Goal: Task Accomplishment & Management: Manage account settings

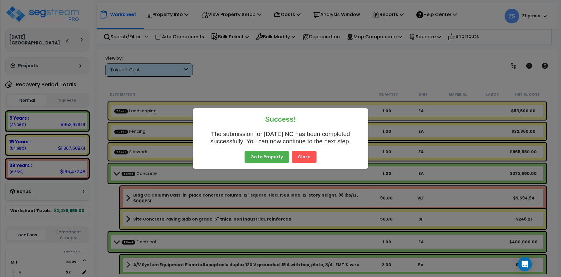
click at [298, 161] on button "Close" at bounding box center [304, 157] width 25 height 12
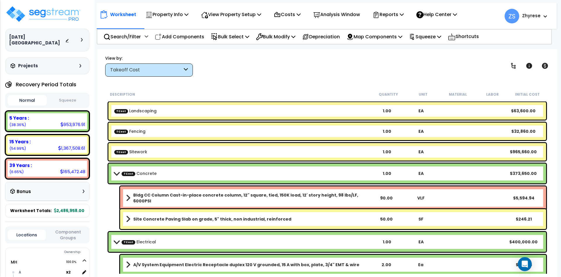
click at [251, 200] on div "Bldg CC Column Cast-in-place concrete column, 12" square, tied, 150K load, 12' …" at bounding box center [333, 197] width 426 height 23
click at [251, 199] on link "Bldg CC Column Cast-in-place concrete column, 12" square, tied, 150K load, 12' …" at bounding box center [247, 198] width 243 height 12
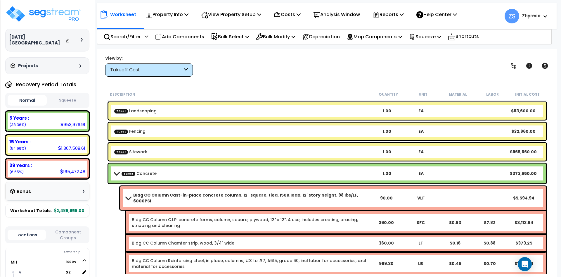
click at [256, 194] on b "Bldg CC Column Cast-in-place concrete column, 12" square, tied, 150K load, 12' …" at bounding box center [251, 198] width 236 height 12
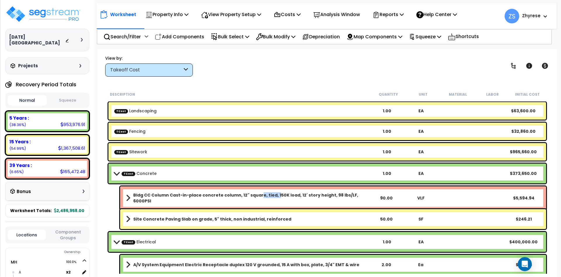
click at [273, 206] on div "Bldg CC Column Cast-in-place concrete column, 12" square, tied, 150K load, 12' …" at bounding box center [327, 198] width 441 height 26
click at [275, 200] on div "Bldg CC Column Cast-in-place concrete column, 12" square, tied, 150K load, 12' …" at bounding box center [333, 197] width 426 height 23
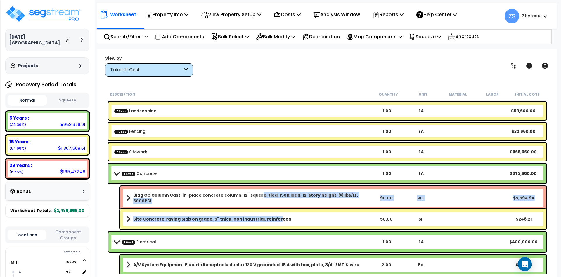
click at [272, 217] on b "Site Concrete Paving Slab on grade, 5" thick, non industrial, reinforced" at bounding box center [212, 219] width 158 height 6
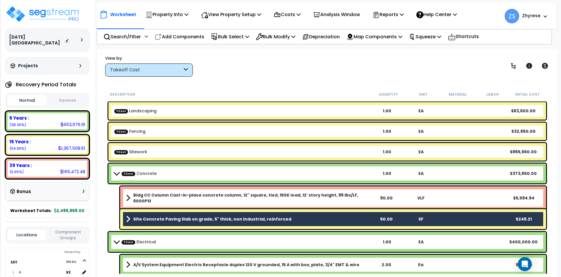
click at [277, 195] on b "Bldg CC Column Cast-in-place concrete column, 12" square, tied, 150K load, 12' …" at bounding box center [251, 198] width 236 height 12
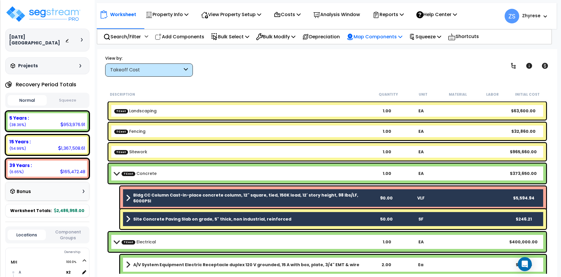
click at [379, 42] on div "Map Components" at bounding box center [375, 37] width 56 height 14
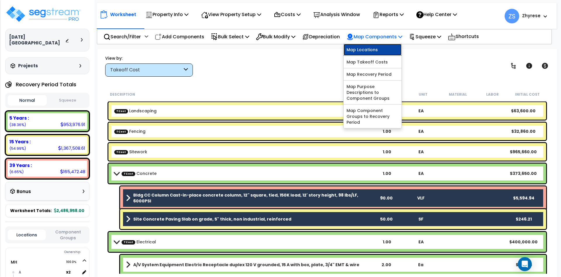
click at [375, 51] on link "Map Locations" at bounding box center [373, 50] width 58 height 12
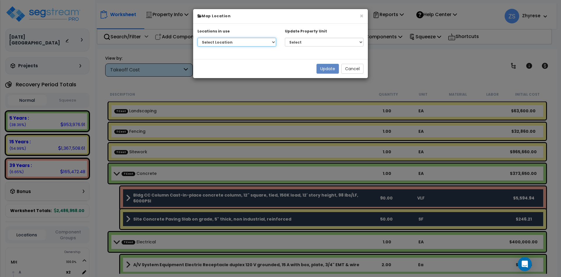
select select "1077"
click option "MH - A" at bounding box center [0, 0] width 0 height 0
select select "164559"
click option "MH" at bounding box center [0, 0] width 0 height 0
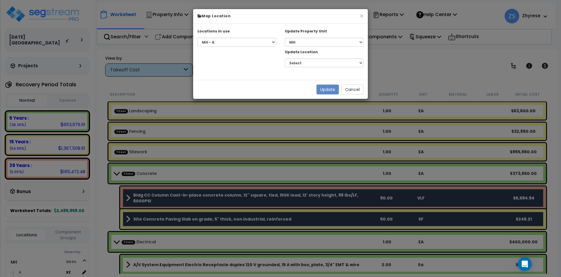
click at [244, 92] on div "Update Cancel" at bounding box center [280, 89] width 175 height 19
click at [174, 87] on div "× Map Location Locations in use Select Location MH - A MH - B MH - Building Sel…" at bounding box center [280, 138] width 561 height 277
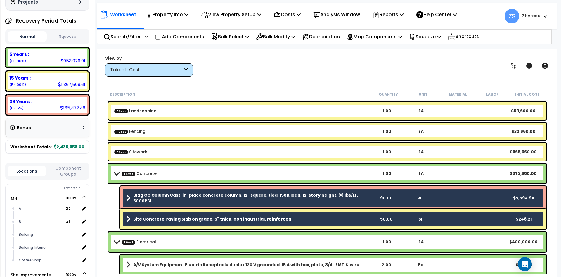
scroll to position [105, 0]
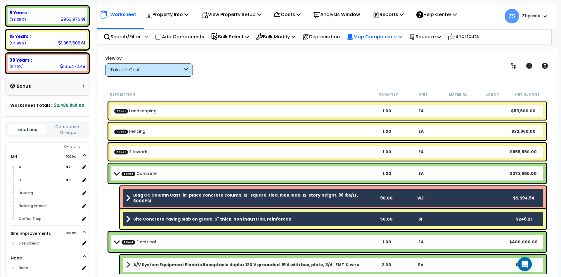
click at [383, 34] on p "Map Components" at bounding box center [375, 37] width 56 height 8
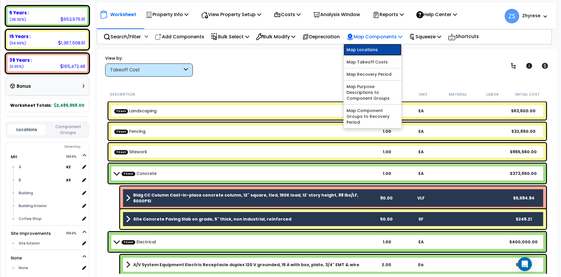
click at [373, 50] on link "Map Locations" at bounding box center [373, 50] width 58 height 12
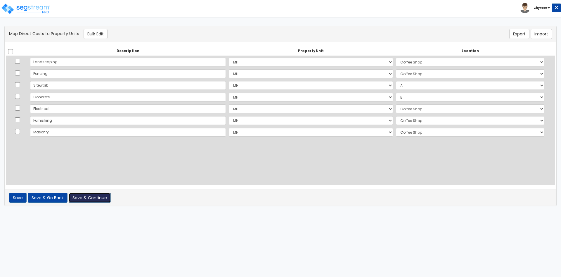
click at [80, 196] on button "Save & Continue" at bounding box center [90, 198] width 42 height 10
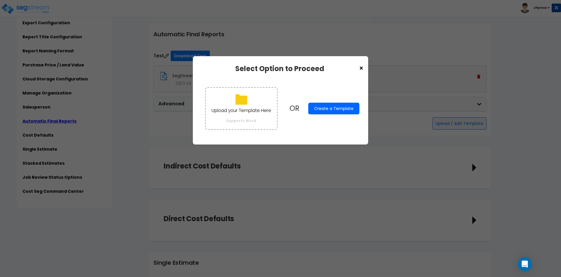
scroll to position [1004, 0]
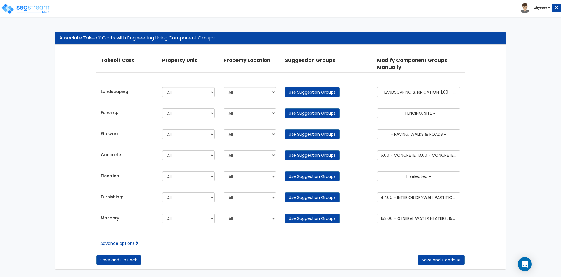
click at [442, 266] on div "Takeoff Cost Property Unit Property Location Suggestion Groups Modify Component…" at bounding box center [280, 157] width 451 height 225
click at [441, 260] on button "Save and Continue" at bounding box center [441, 260] width 47 height 10
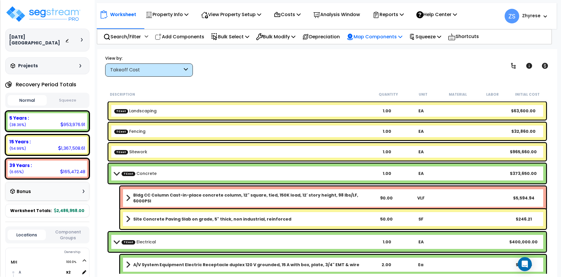
click at [387, 34] on p "Map Components" at bounding box center [375, 37] width 56 height 8
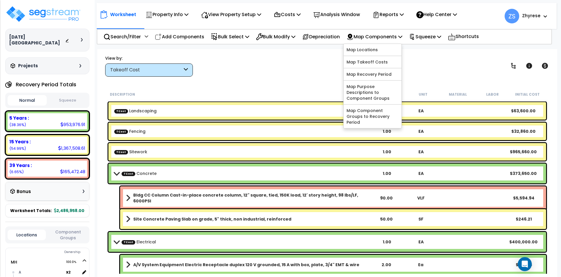
click at [255, 177] on b "TCost Concrete" at bounding box center [242, 173] width 256 height 8
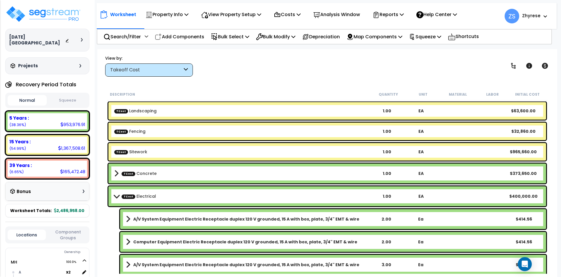
click at [253, 217] on b "A/V System Equipment Electric Receptacle duplex 120 V grounded, 15 A with box, …" at bounding box center [246, 219] width 226 height 6
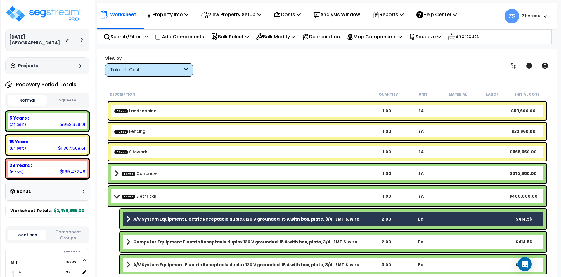
click at [253, 237] on div "Computer Equipment Electric Receptacle duplex 120 V grounded, 15 A with box, pl…" at bounding box center [333, 242] width 426 height 20
click at [246, 257] on div "A/V System Equipment Electric Receptacle duplex 120 V grounded, 15 A with box, …" at bounding box center [333, 265] width 426 height 20
click at [248, 240] on b "Computer Equipment Electric Receptacle duplex 120 V grounded, 15 A with box, pl…" at bounding box center [245, 242] width 224 height 6
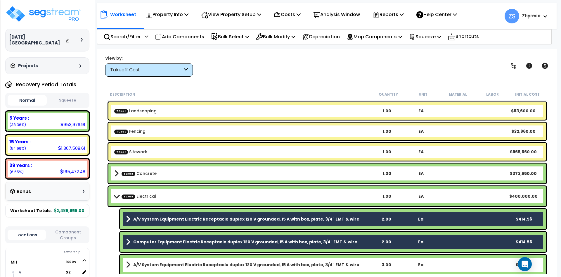
click at [246, 255] on div "A/V System Equipment Electric Receptacle duplex 120 V grounded, 15 A with box, …" at bounding box center [333, 265] width 426 height 20
click at [245, 263] on b "A/V System Equipment Electric Receptacle duplex 120 V grounded, 15 A with box, …" at bounding box center [246, 265] width 226 height 6
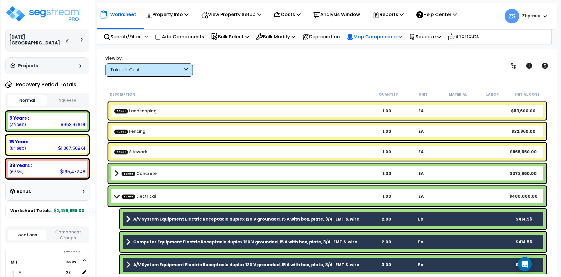
click at [392, 32] on div "Map Components" at bounding box center [375, 37] width 56 height 14
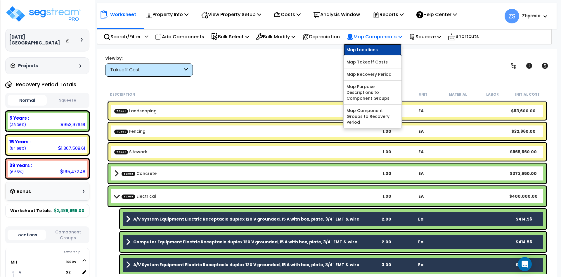
click at [386, 50] on link "Map Locations" at bounding box center [373, 50] width 58 height 12
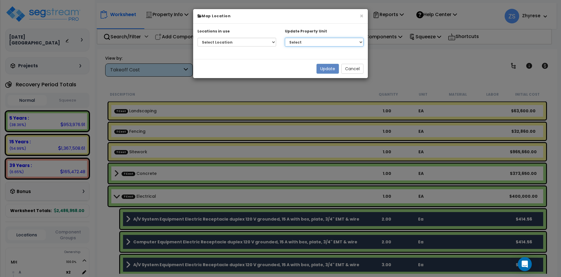
select select "164903"
click option "MH" at bounding box center [0, 0] width 0 height 0
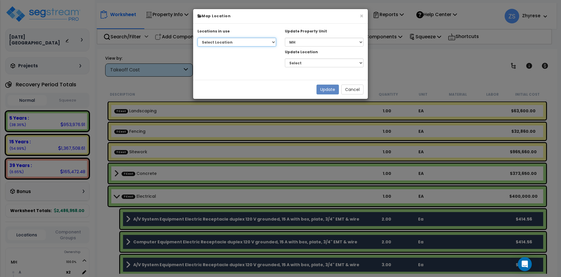
drag, startPoint x: 332, startPoint y: 63, endPoint x: 226, endPoint y: 42, distance: 107.9
click at [226, 42] on select "Select Location MH - A MH - B MH - Building MH - Building Interior MH - Coffee …" at bounding box center [237, 42] width 79 height 9
click at [354, 86] on button "Cancel" at bounding box center [352, 89] width 22 height 10
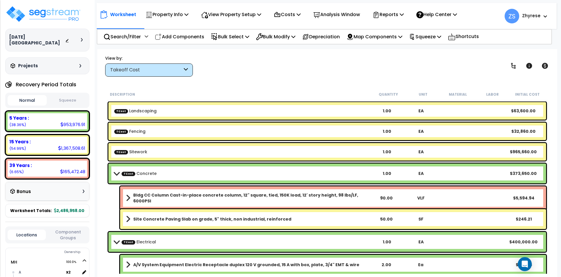
click at [250, 175] on b "TCost Concrete" at bounding box center [242, 173] width 256 height 8
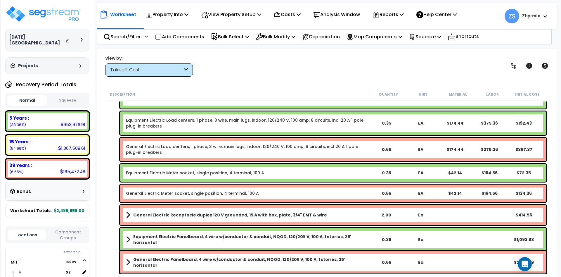
scroll to position [351, 0]
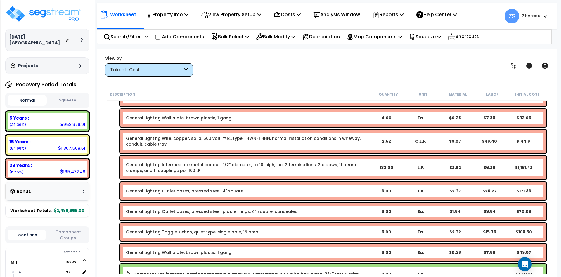
click at [154, 66] on div "Takeoff Cost" at bounding box center [149, 69] width 88 height 13
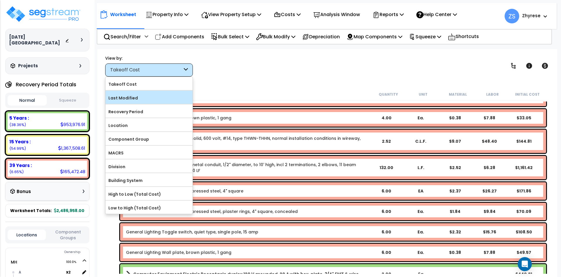
click at [146, 96] on label "Last Modified" at bounding box center [149, 98] width 87 height 9
click at [0, 0] on input "Last Modified" at bounding box center [0, 0] width 0 height 0
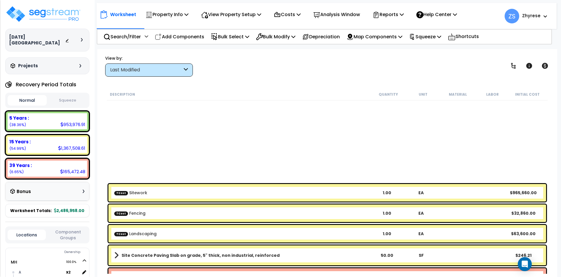
scroll to position [211, 0]
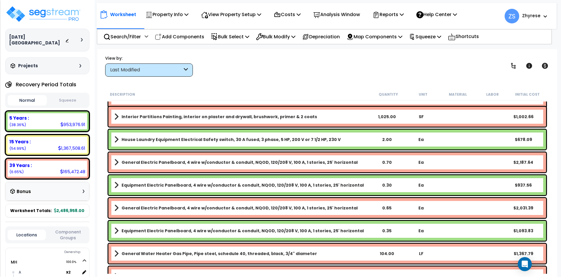
click at [225, 161] on b "General Electric Panelboard, 4 wire w/conductor & conduit, NQOD, 120/208 V, 100…" at bounding box center [240, 162] width 236 height 6
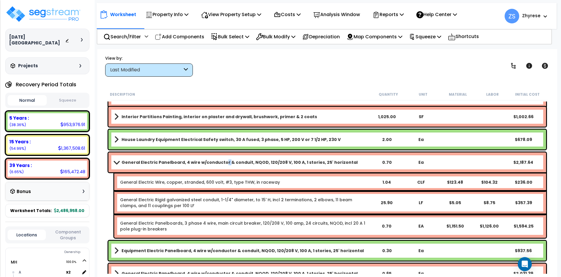
click at [221, 165] on b "General Electric Panelboard, 4 wire w/conductor & conduit, NQOD, 120/208 V, 100…" at bounding box center [240, 162] width 236 height 6
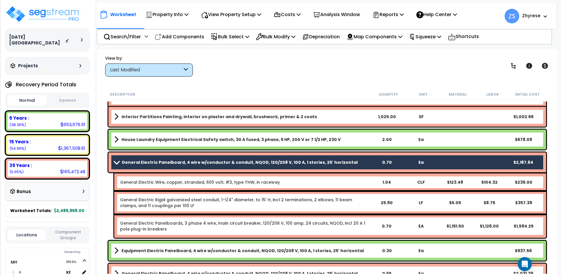
click at [233, 144] on div "House Laundry Equipment Electrical Safety switch, 30 A fused, 3 phase, 5 HP, 20…" at bounding box center [327, 140] width 438 height 20
click at [261, 137] on b "House Laundry Equipment Electrical Safety switch, 30 A fused, 3 phase, 5 HP, 20…" at bounding box center [231, 140] width 219 height 6
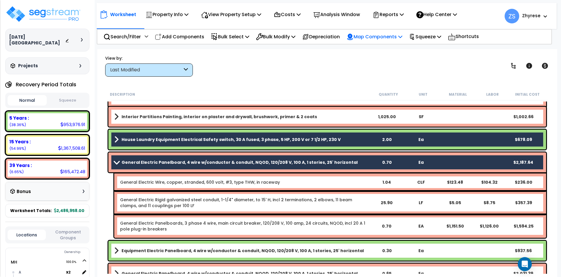
click at [386, 35] on p "Map Components" at bounding box center [375, 37] width 56 height 8
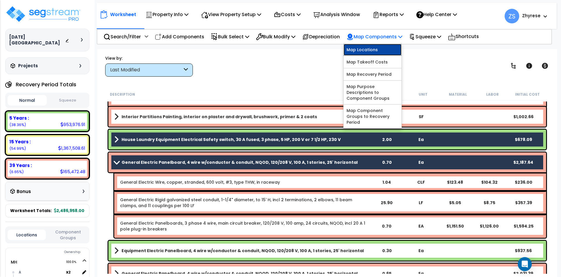
click at [383, 45] on link "Map Locations" at bounding box center [373, 50] width 58 height 12
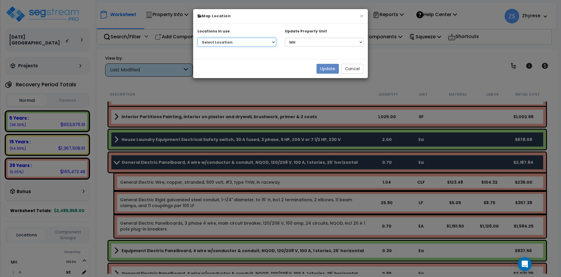
select select "1077"
click option "MH - A" at bounding box center [0, 0] width 0 height 0
click at [285, 38] on select "Select MH Site Improvements" at bounding box center [324, 42] width 79 height 9
click option "MH" at bounding box center [0, 0] width 0 height 0
click at [285, 38] on select "Select MH Site Improvements" at bounding box center [324, 42] width 79 height 9
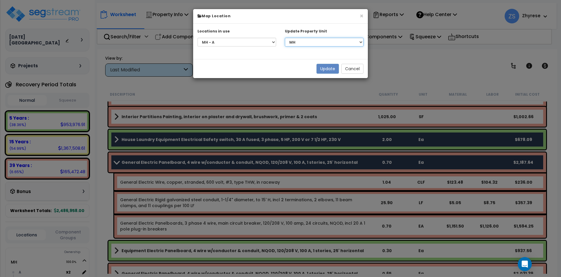
click option "MH" at bounding box center [0, 0] width 0 height 0
click option "Site Improvements" at bounding box center [0, 0] width 0 height 0
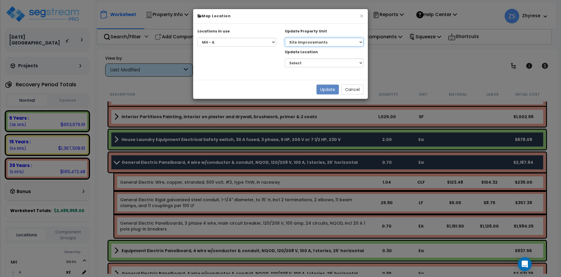
click at [285, 38] on select "Select MH Site Improvements" at bounding box center [324, 42] width 79 height 9
select select "164903"
click option "MH" at bounding box center [0, 0] width 0 height 0
click at [285, 58] on select "Select A B Building Building Interior Coffee Shop Add Additional Location" at bounding box center [324, 62] width 79 height 9
select select "1081"
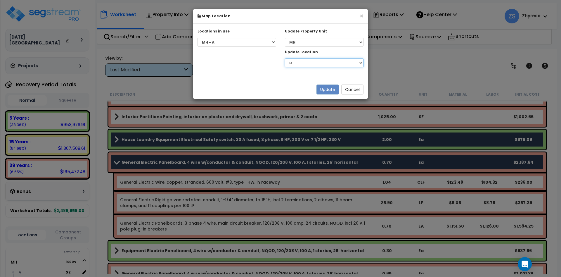
click option "B" at bounding box center [0, 0] width 0 height 0
click at [198, 38] on select "Select Location MH - A MH - B MH - Building MH - Building Interior MH - Coffee …" at bounding box center [237, 42] width 79 height 9
click at [352, 92] on button "Cancel" at bounding box center [352, 89] width 22 height 10
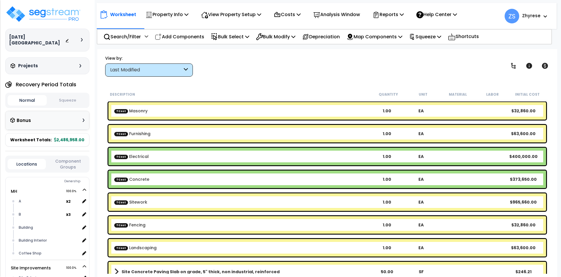
click at [146, 68] on div "Last Modified" at bounding box center [146, 70] width 72 height 7
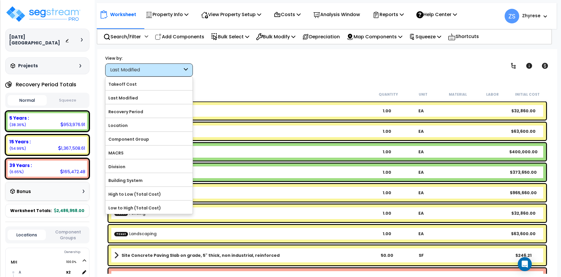
click at [218, 74] on div "View by: Last Modified Takeoff Cost" at bounding box center [327, 66] width 448 height 22
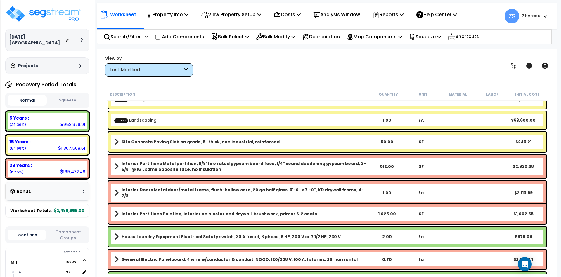
scroll to position [140, 0]
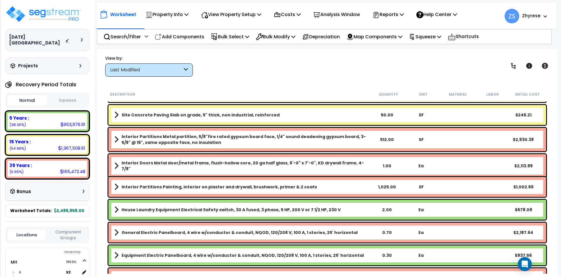
click at [147, 72] on div "Last Modified" at bounding box center [146, 70] width 72 height 7
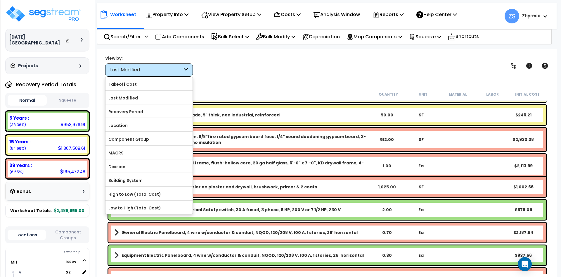
click at [279, 70] on div "View by: Last Modified Takeoff Cost" at bounding box center [327, 66] width 448 height 22
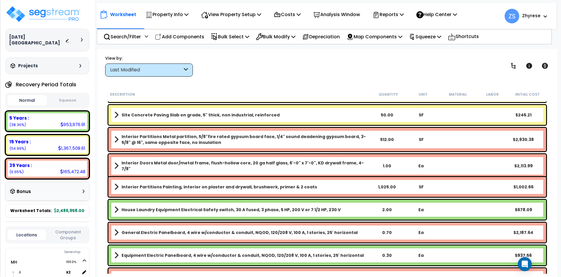
click at [141, 72] on div "Last Modified" at bounding box center [146, 70] width 72 height 7
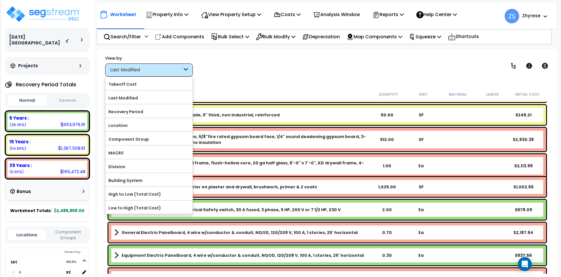
click at [213, 70] on div "View by: Last Modified Takeoff Cost" at bounding box center [327, 66] width 448 height 22
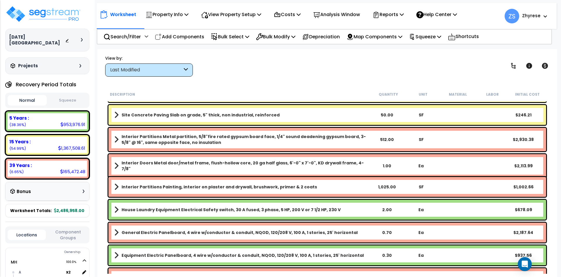
click at [152, 67] on div "Last Modified" at bounding box center [146, 70] width 72 height 7
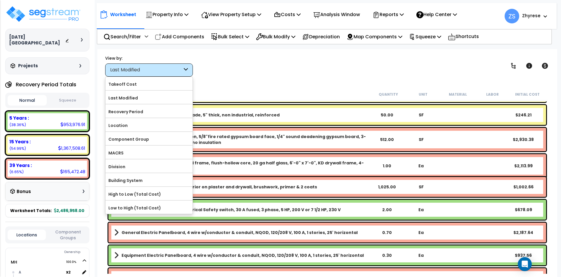
click at [267, 62] on div "View by: Last Modified Takeoff Cost" at bounding box center [327, 66] width 448 height 22
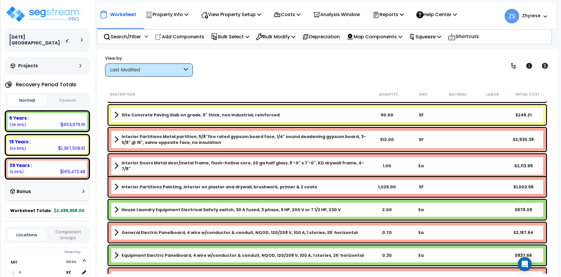
click at [137, 73] on div "Last Modified" at bounding box center [149, 69] width 88 height 13
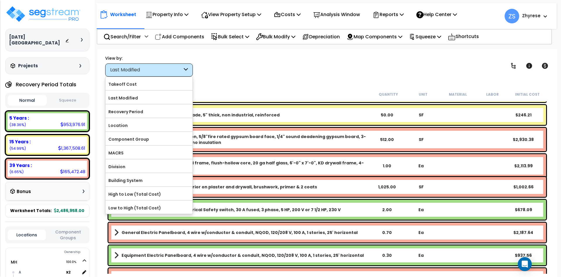
click at [292, 82] on div "Worksheet Property Info Property Setup Add Property Unit Template property Clon…" at bounding box center [327, 187] width 460 height 277
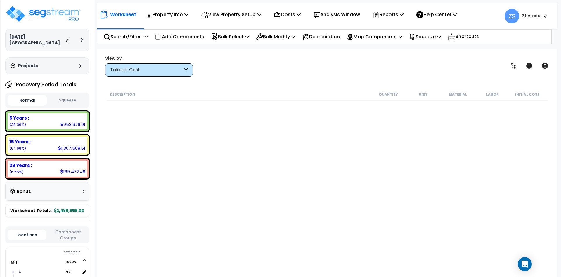
scroll to position [26, 0]
click at [165, 68] on div "Takeoff Cost" at bounding box center [146, 70] width 72 height 7
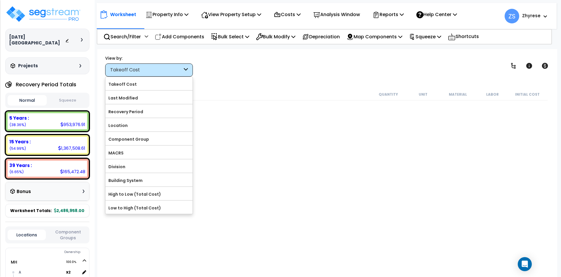
click at [272, 89] on div "Description Quantity Unit Material Labor Initial Cost" at bounding box center [327, 94] width 441 height 12
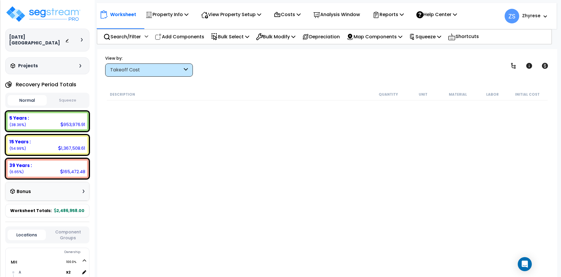
click at [160, 77] on div "Worksheet Property Info Property Setup Add Property Unit Template property Clon…" at bounding box center [327, 187] width 460 height 277
click at [157, 76] on div "Takeoff Cost" at bounding box center [149, 69] width 88 height 13
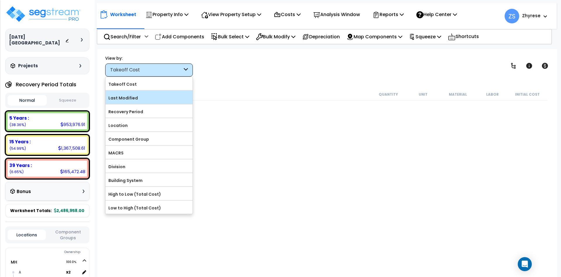
click at [146, 97] on label "Last Modified" at bounding box center [149, 98] width 87 height 9
click at [0, 0] on input "Last Modified" at bounding box center [0, 0] width 0 height 0
click at [127, 100] on label "Last Modified" at bounding box center [149, 98] width 87 height 9
click at [0, 0] on input "Last Modified" at bounding box center [0, 0] width 0 height 0
click at [127, 96] on label "Last Modified" at bounding box center [149, 98] width 87 height 9
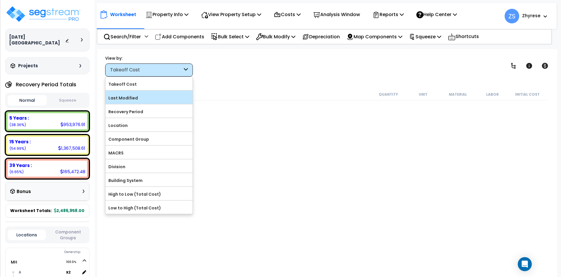
click at [0, 0] on input "Last Modified" at bounding box center [0, 0] width 0 height 0
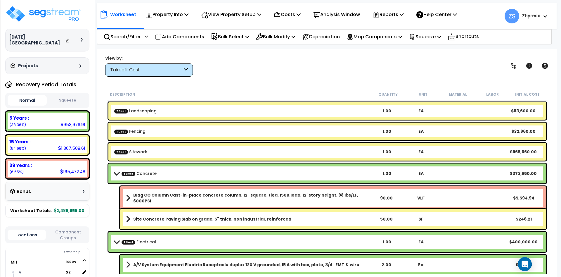
scroll to position [26, 0]
click at [133, 70] on div "Takeoff Cost" at bounding box center [146, 70] width 72 height 7
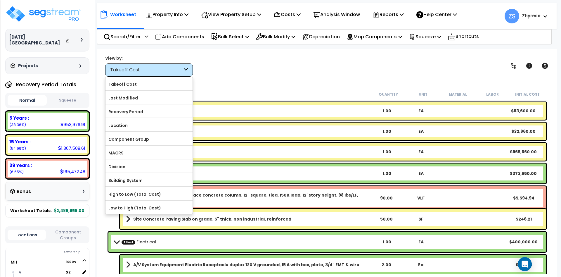
drag, startPoint x: 139, startPoint y: 97, endPoint x: 147, endPoint y: 94, distance: 8.9
click at [139, 97] on label "Last Modified" at bounding box center [149, 98] width 87 height 9
click at [0, 0] on input "Last Modified" at bounding box center [0, 0] width 0 height 0
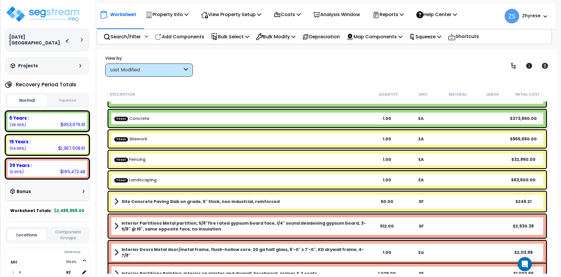
scroll to position [70, 0]
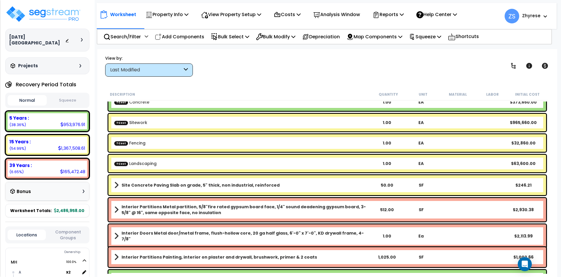
click at [218, 198] on div "Interior Partitions Metal partition, 5/8"fire rated gypsum board face, 1/4" sou…" at bounding box center [327, 209] width 438 height 23
click at [219, 206] on b "Interior Partitions Metal partition, 5/8"fire rated gypsum board face, 1/4" sou…" at bounding box center [246, 210] width 249 height 12
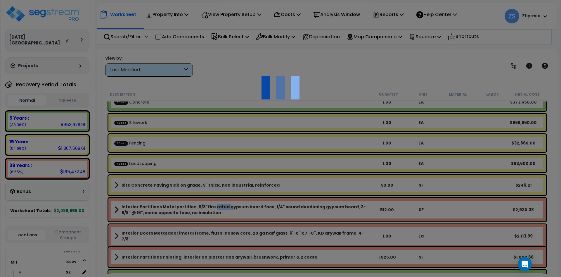
select select "44834049"
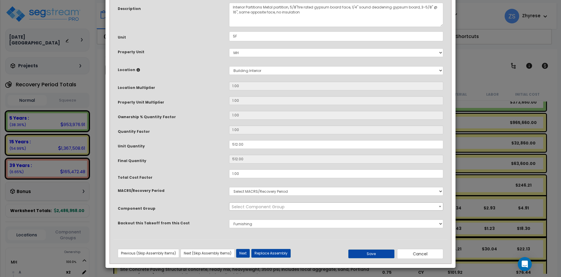
scroll to position [16, 0]
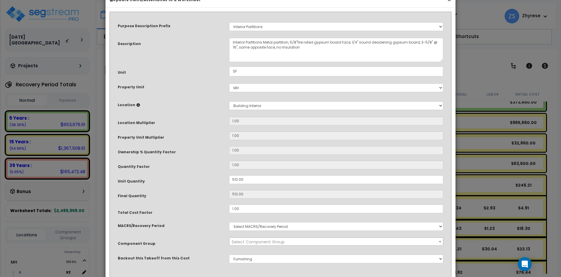
click at [448, 2] on button "×" at bounding box center [450, 0] width 4 height 6
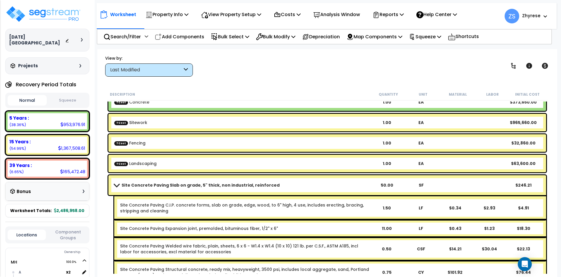
click at [173, 184] on b "Site Concrete Paving Slab on grade, 5" thick, non industrial, reinforced" at bounding box center [201, 185] width 158 height 6
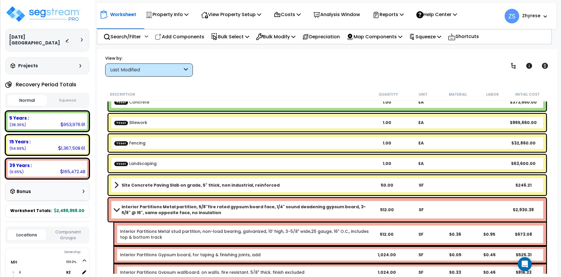
click at [172, 208] on b "Interior Partitions Metal partition, 5/8"fire rated gypsum board face, 1/4" sou…" at bounding box center [246, 210] width 249 height 12
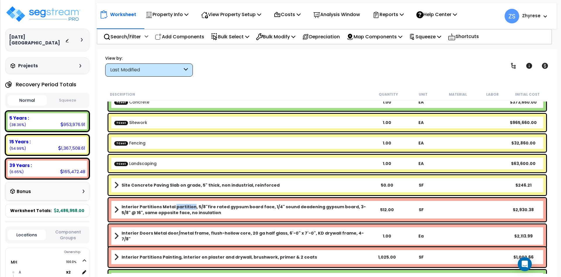
click at [172, 208] on b "Interior Partitions Metal partition, 5/8"fire rated gypsum board face, 1/4" sou…" at bounding box center [246, 210] width 249 height 12
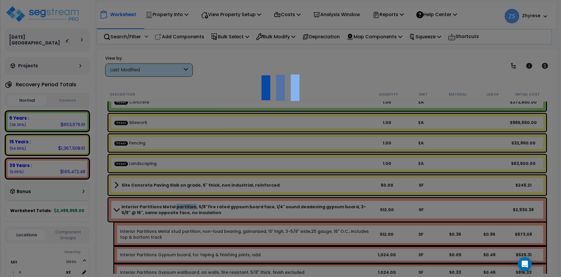
select select "44834049"
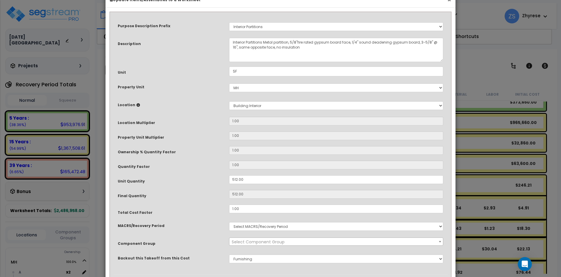
click at [449, 3] on button "×" at bounding box center [450, 0] width 4 height 6
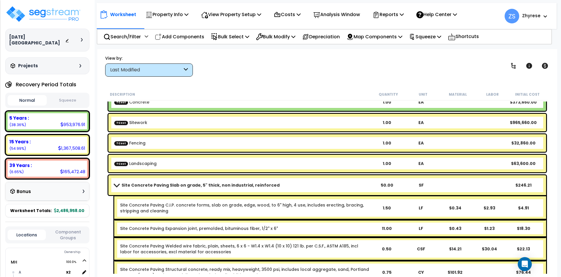
click at [168, 185] on b "Site Concrete Paving Slab on grade, 5" thick, non industrial, reinforced" at bounding box center [201, 185] width 158 height 6
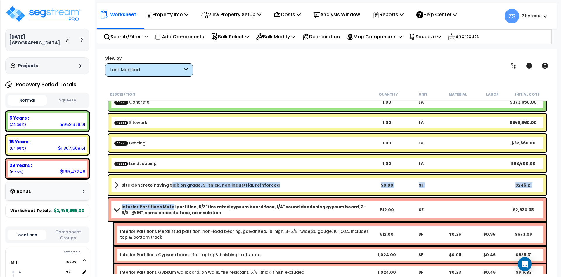
click at [168, 204] on b "Interior Partitions Metal partition, 5/8"fire rated gypsum board face, 1/4" sou…" at bounding box center [246, 210] width 249 height 12
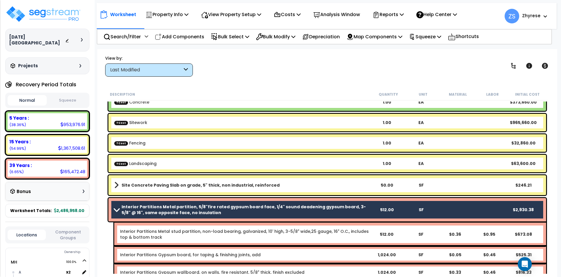
click at [171, 185] on b "Site Concrete Paving Slab on grade, 5" thick, non industrial, reinforced" at bounding box center [201, 185] width 158 height 6
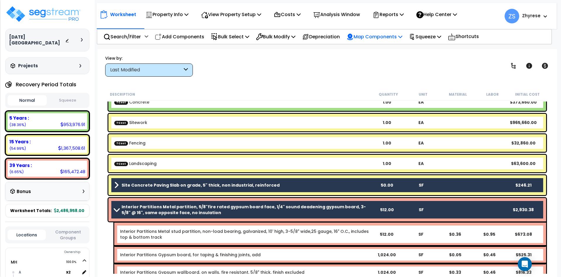
click at [393, 37] on p "Map Components" at bounding box center [375, 37] width 56 height 8
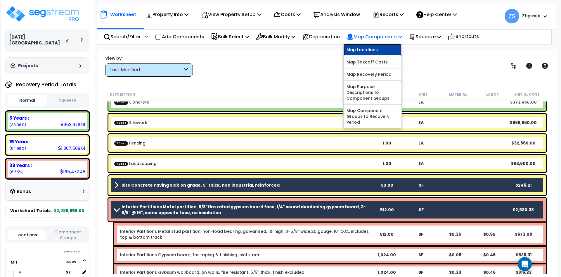
click at [385, 49] on link "Map Locations" at bounding box center [373, 50] width 58 height 12
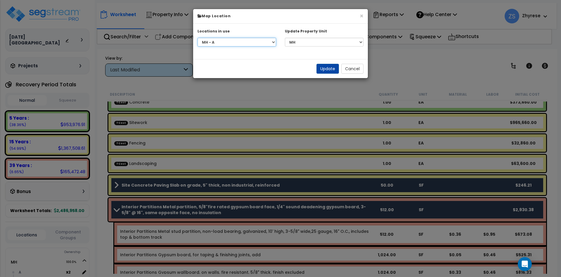
click at [198, 38] on select "Select Location MH - A MH - B MH - Building MH - Building Interior MH - Coffee …" at bounding box center [237, 42] width 79 height 9
click at [355, 73] on button "Cancel" at bounding box center [352, 69] width 22 height 10
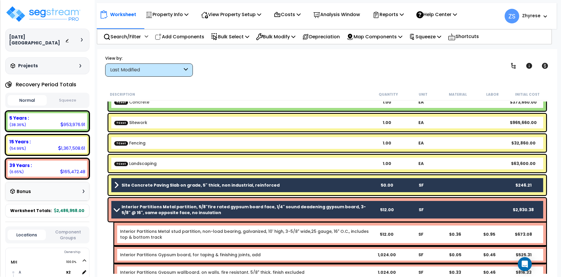
click at [272, 213] on b "Interior Partitions Metal partition, 5/8"fire rated gypsum board face, 1/4" sou…" at bounding box center [246, 210] width 249 height 12
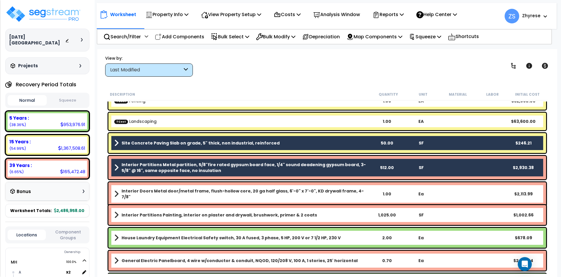
scroll to position [175, 0]
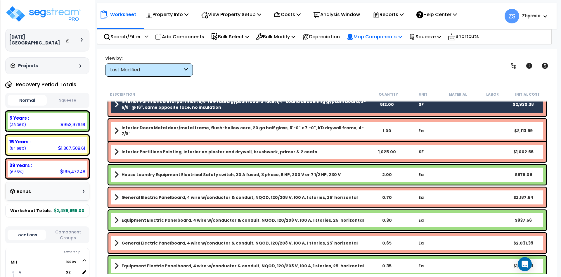
click at [391, 33] on p "Map Components" at bounding box center [375, 37] width 56 height 8
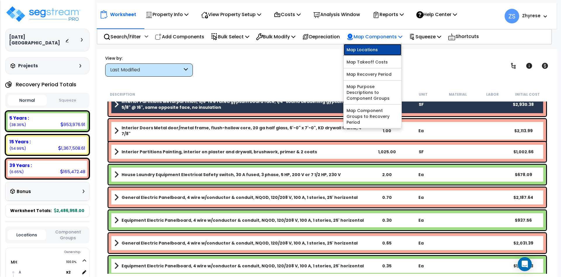
click at [376, 51] on link "Map Locations" at bounding box center [373, 50] width 58 height 12
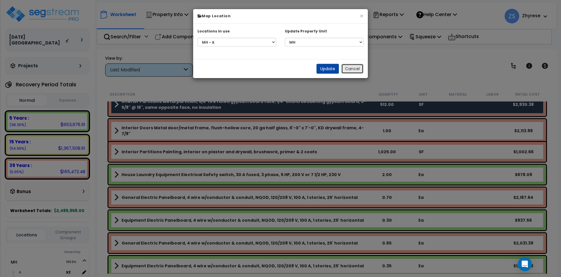
click at [353, 66] on button "Cancel" at bounding box center [352, 69] width 22 height 10
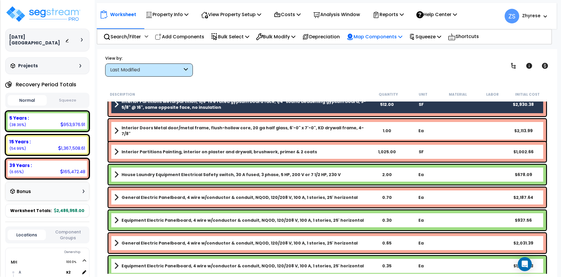
click at [375, 35] on p "Map Components" at bounding box center [375, 37] width 56 height 8
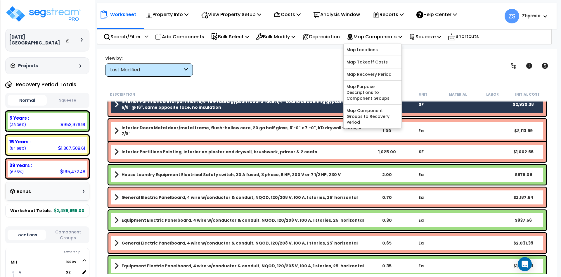
click at [482, 67] on div "View by: Last Modified Takeoff Cost" at bounding box center [327, 66] width 448 height 22
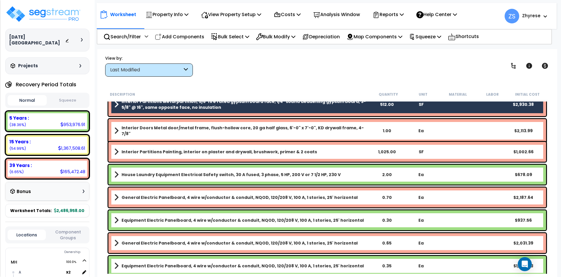
click at [353, 104] on b "Interior Partitions Metal partition, 5/8"fire rated gypsum board face, 1/4" sou…" at bounding box center [246, 105] width 249 height 12
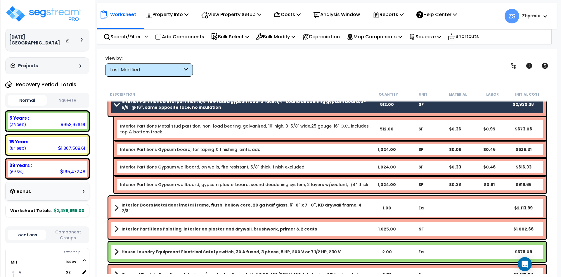
click at [353, 104] on b "Interior Partitions Metal partition, 5/8"fire rated gypsum board face, 1/4" sou…" at bounding box center [246, 105] width 249 height 12
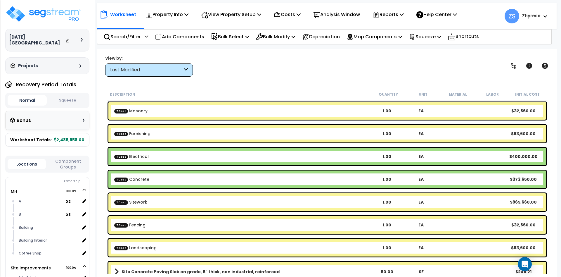
select select "1077"
select select "164903"
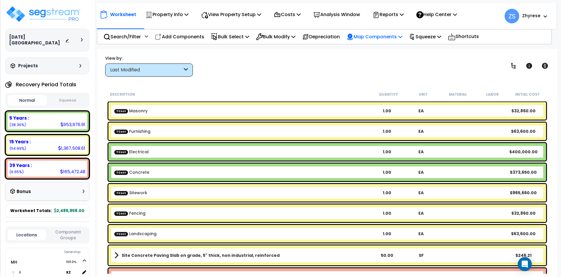
click at [398, 37] on p "Map Components" at bounding box center [375, 37] width 56 height 8
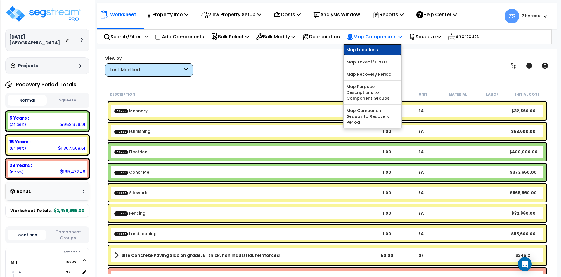
click at [372, 54] on link "Map Locations" at bounding box center [373, 50] width 58 height 12
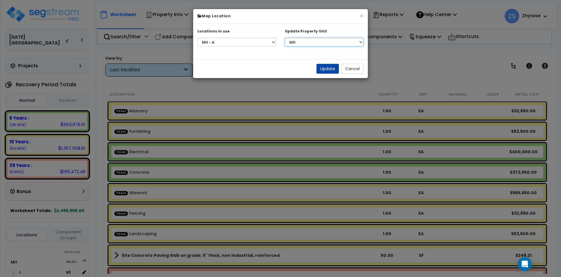
click at [285, 38] on select "Select MH Site Improvements" at bounding box center [324, 42] width 79 height 9
click at [342, 41] on select "Select MH Site Improvements" at bounding box center [324, 42] width 79 height 9
click at [198, 38] on select "Select Location MH - A MH - B MH - Building MH - Building Interior MH - Coffee …" at bounding box center [237, 42] width 79 height 9
click at [350, 68] on button "Cancel" at bounding box center [352, 69] width 22 height 10
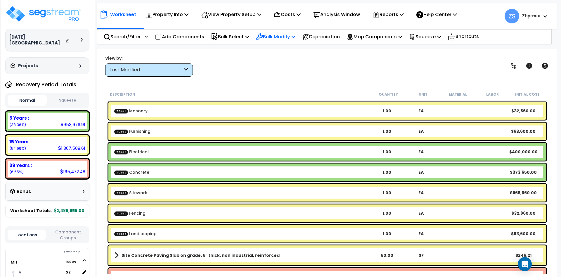
click at [291, 39] on p "Bulk Modify" at bounding box center [275, 37] width 39 height 8
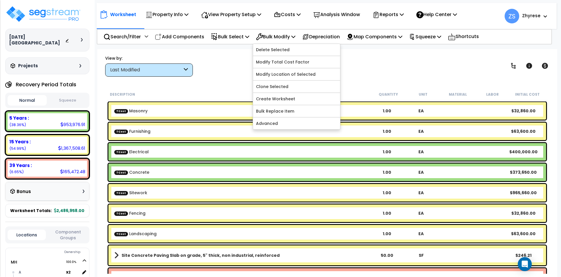
click at [236, 260] on div "Site Concrete Paving Slab on grade, 5" thick, non industrial, reinforced 50.00 …" at bounding box center [327, 255] width 438 height 20
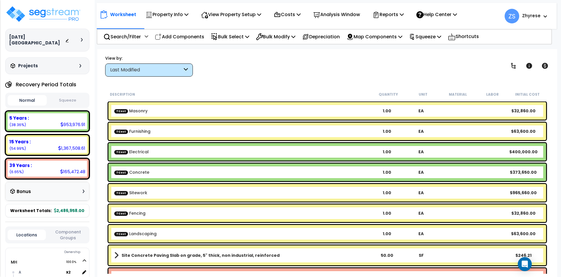
click at [234, 252] on link "Site Concrete Paving Slab on grade, 5" thick, non industrial, reinforced" at bounding box center [242, 255] width 256 height 8
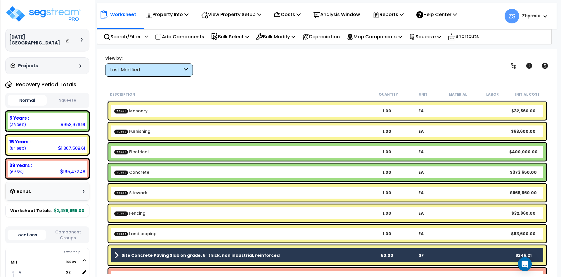
scroll to position [70, 0]
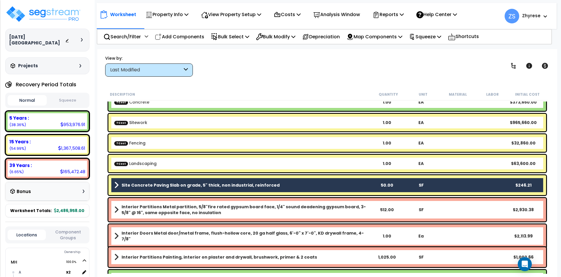
click at [243, 206] on b "Interior Partitions Metal partition, 5/8"fire rated gypsum board face, 1/4" sou…" at bounding box center [246, 210] width 249 height 12
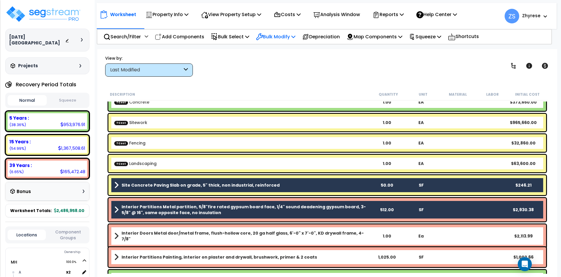
click at [284, 35] on p "Bulk Modify" at bounding box center [275, 37] width 39 height 8
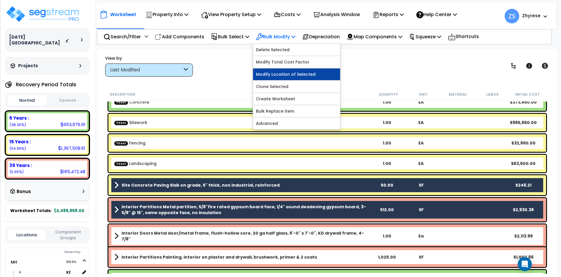
click at [289, 72] on link "Modify Location of Selected" at bounding box center [296, 74] width 87 height 12
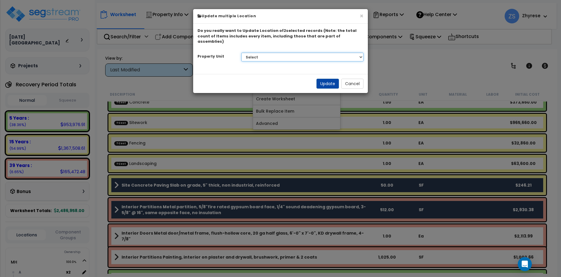
click at [241, 53] on select "Select MH Site Improvements" at bounding box center [302, 57] width 123 height 9
select select "164903"
click option "MH" at bounding box center [0, 0] width 0 height 0
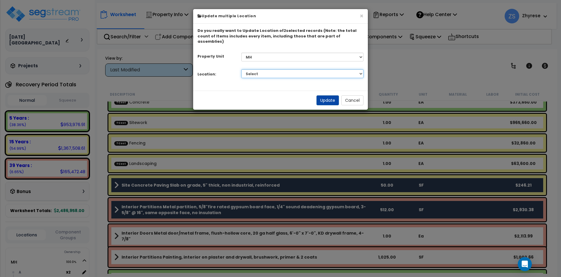
click at [241, 69] on select "Select A B Building Building Interior Coffee Shop Add Additional Location" at bounding box center [302, 73] width 123 height 9
click at [361, 16] on button "×" at bounding box center [362, 16] width 4 height 6
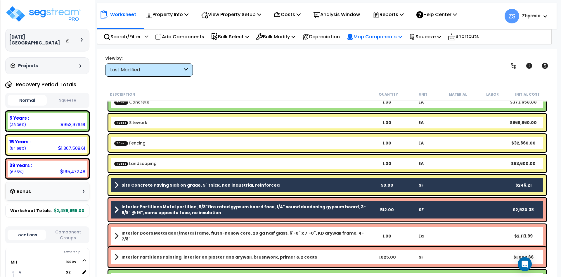
click at [375, 36] on p "Map Components" at bounding box center [375, 37] width 56 height 8
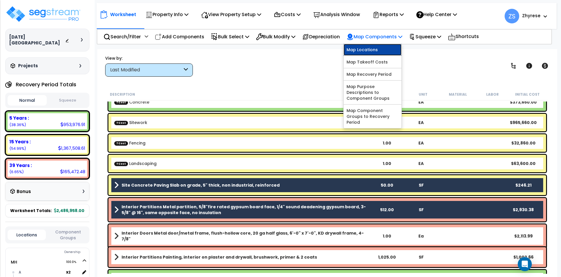
click at [374, 46] on link "Map Locations" at bounding box center [373, 50] width 58 height 12
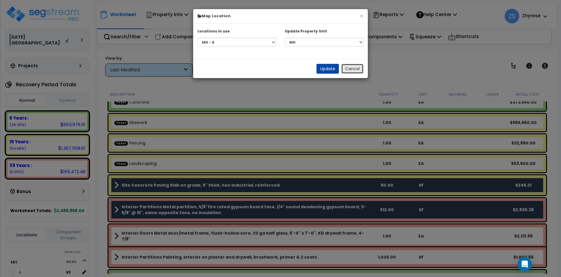
click at [363, 71] on button "Cancel" at bounding box center [352, 69] width 22 height 10
